Goal: Navigation & Orientation: Find specific page/section

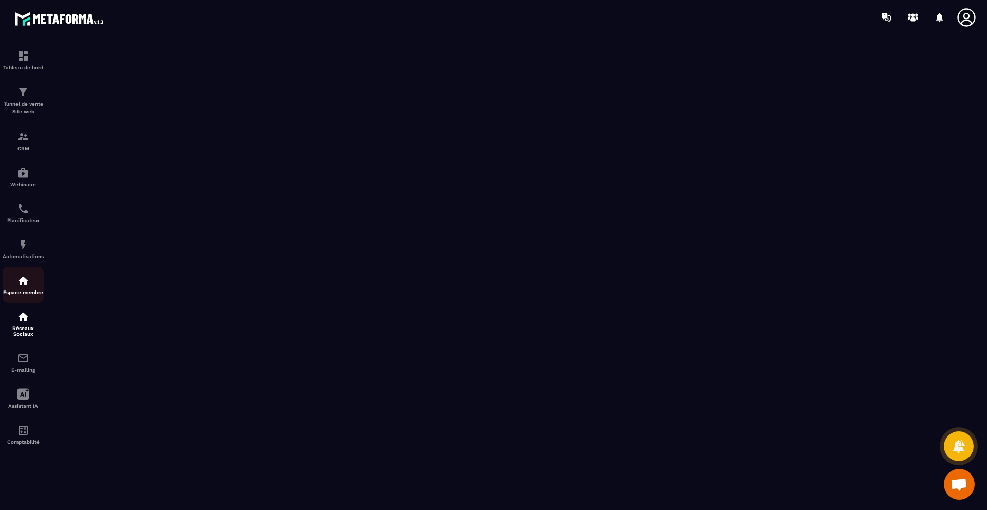
click at [17, 279] on img at bounding box center [23, 281] width 12 height 12
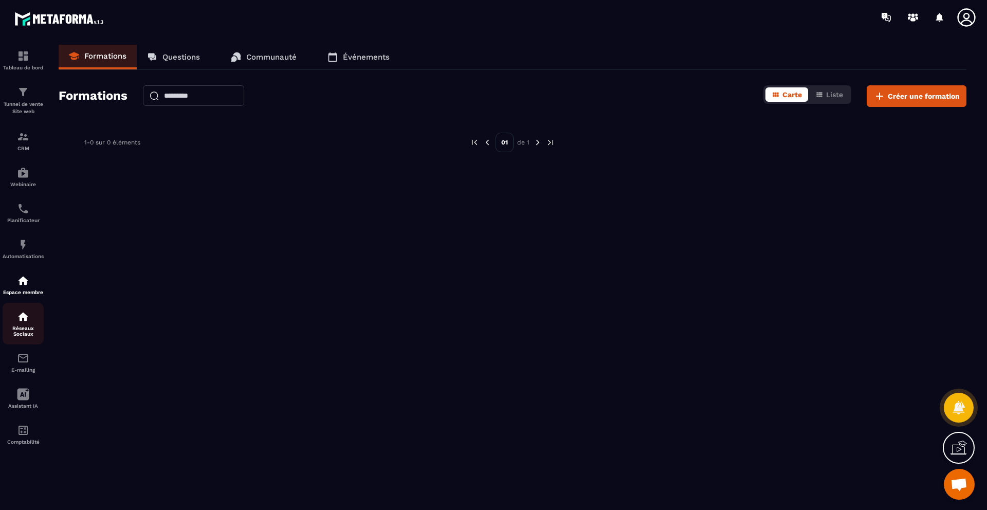
click at [30, 335] on p "Réseaux Sociaux" at bounding box center [23, 330] width 41 height 11
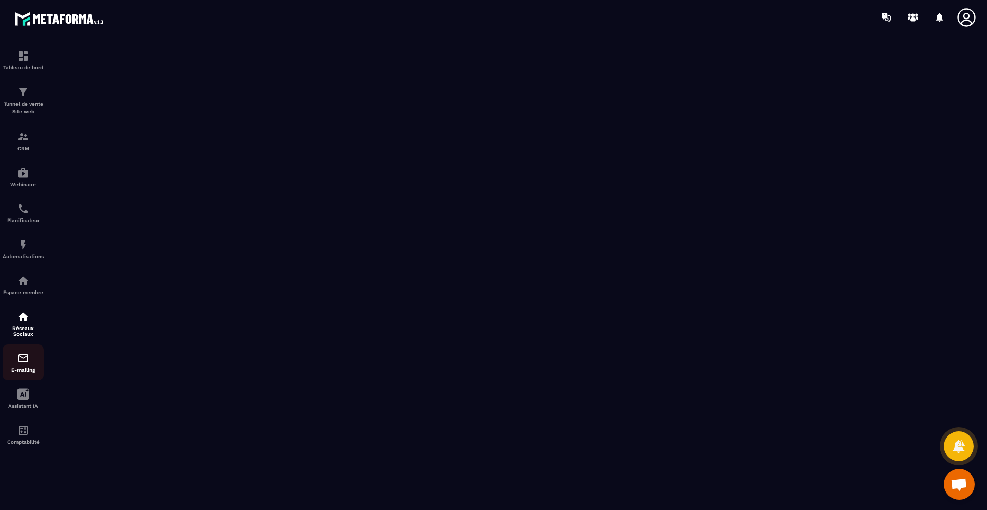
click at [28, 357] on img at bounding box center [23, 358] width 12 height 12
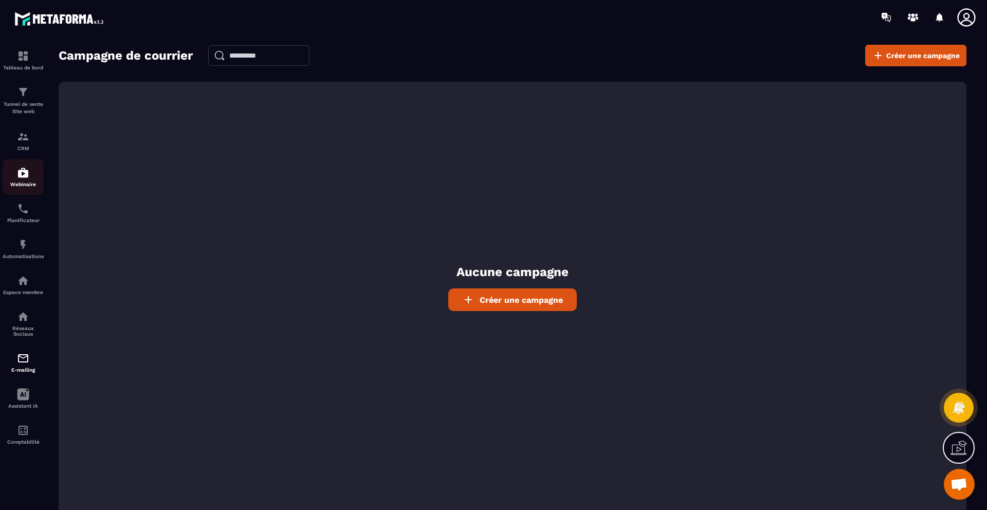
click at [20, 171] on img at bounding box center [23, 173] width 12 height 12
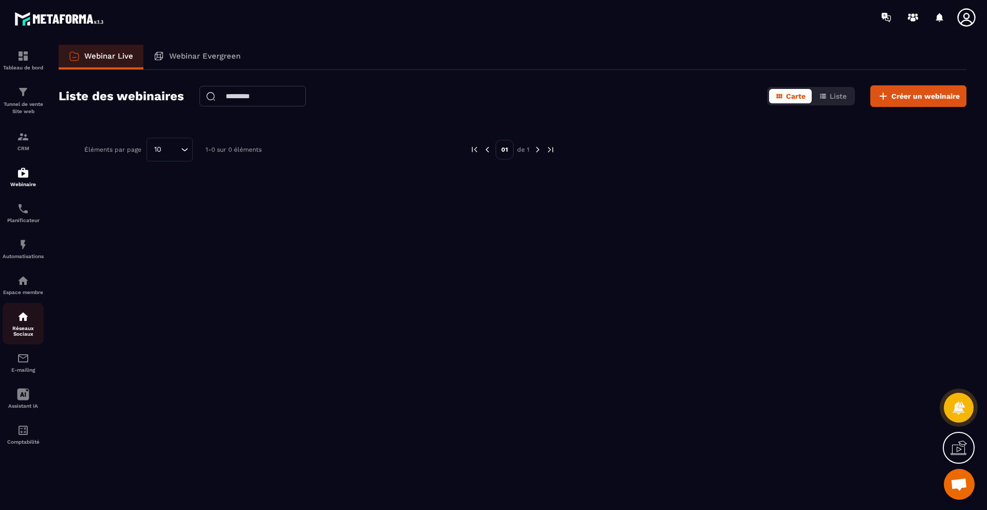
click at [27, 328] on p "Réseaux Sociaux" at bounding box center [23, 330] width 41 height 11
